Goal: Complete Application Form: Complete application form

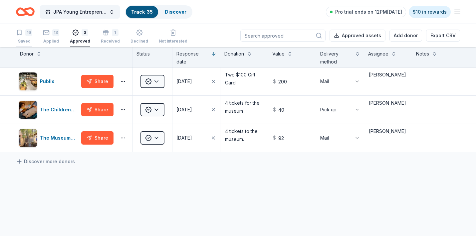
click at [19, 32] on icon "button" at bounding box center [19, 32] width 7 height 7
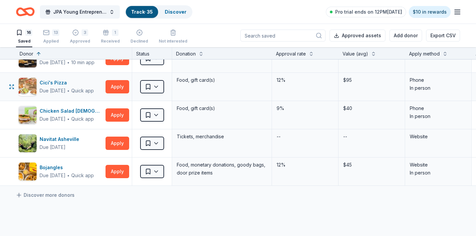
scroll to position [326, 0]
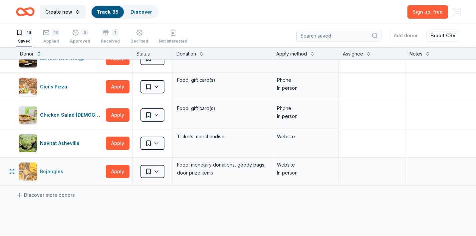
click at [58, 171] on div "Bojangles" at bounding box center [53, 172] width 26 height 8
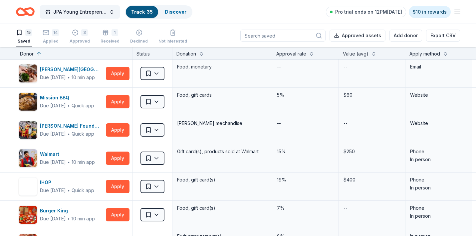
scroll to position [0, 0]
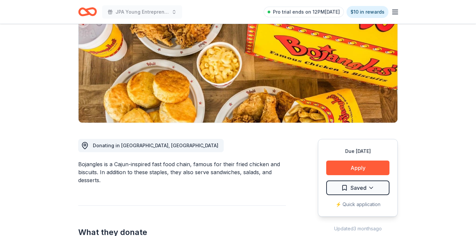
scroll to position [83, 0]
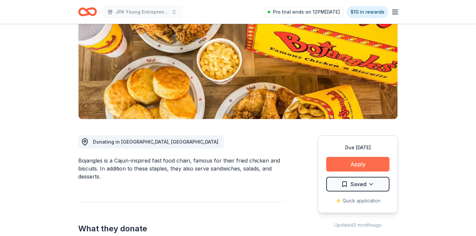
click at [358, 168] on button "Apply" at bounding box center [357, 164] width 63 height 15
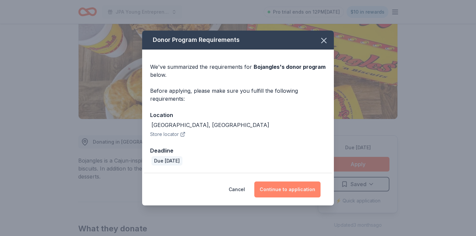
click at [293, 193] on button "Continue to application" at bounding box center [287, 190] width 66 height 16
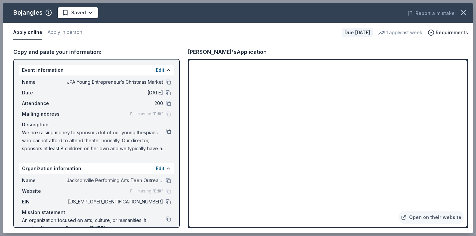
click at [167, 132] on button at bounding box center [168, 131] width 5 height 5
click at [87, 14] on html "JPA Young Entrepreneur’s Christmas Market Pro trial ends on 12PM[DATE] $10 in r…" at bounding box center [238, 35] width 476 height 236
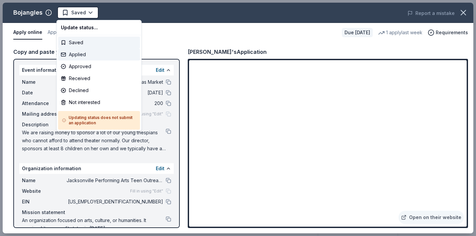
click at [80, 52] on div "Applied" at bounding box center [99, 55] width 82 height 12
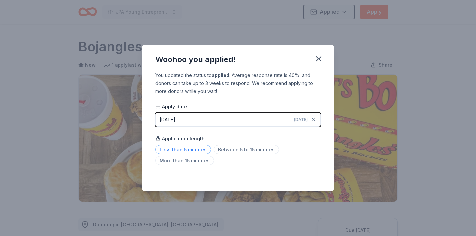
click at [191, 150] on span "Less than 5 minutes" at bounding box center [184, 149] width 56 height 9
click at [318, 58] on icon "button" at bounding box center [318, 58] width 9 height 9
